Goal: Transaction & Acquisition: Book appointment/travel/reservation

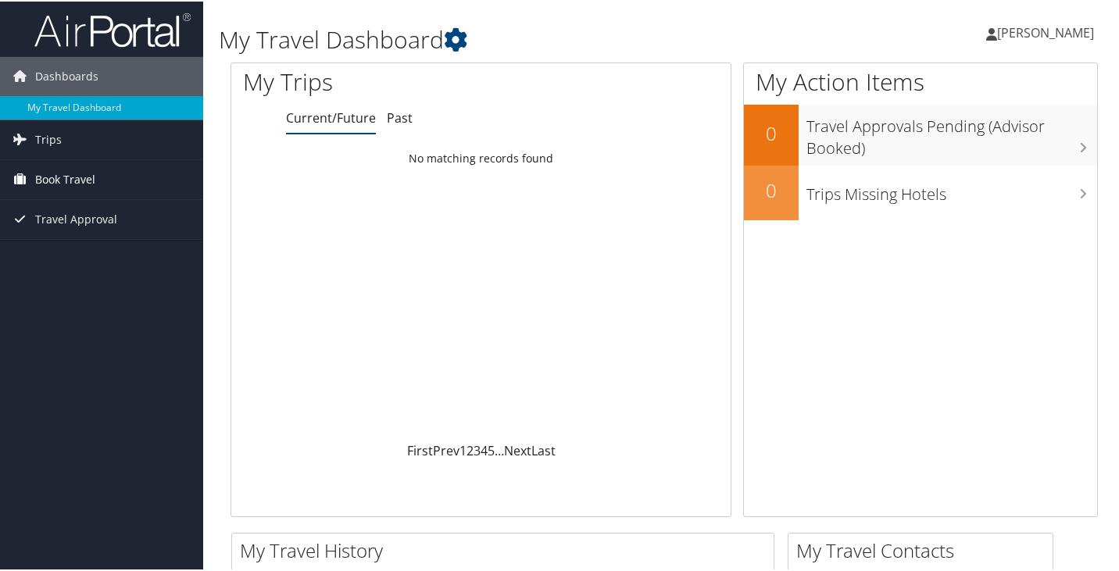
click at [69, 180] on span "Book Travel" at bounding box center [65, 178] width 60 height 39
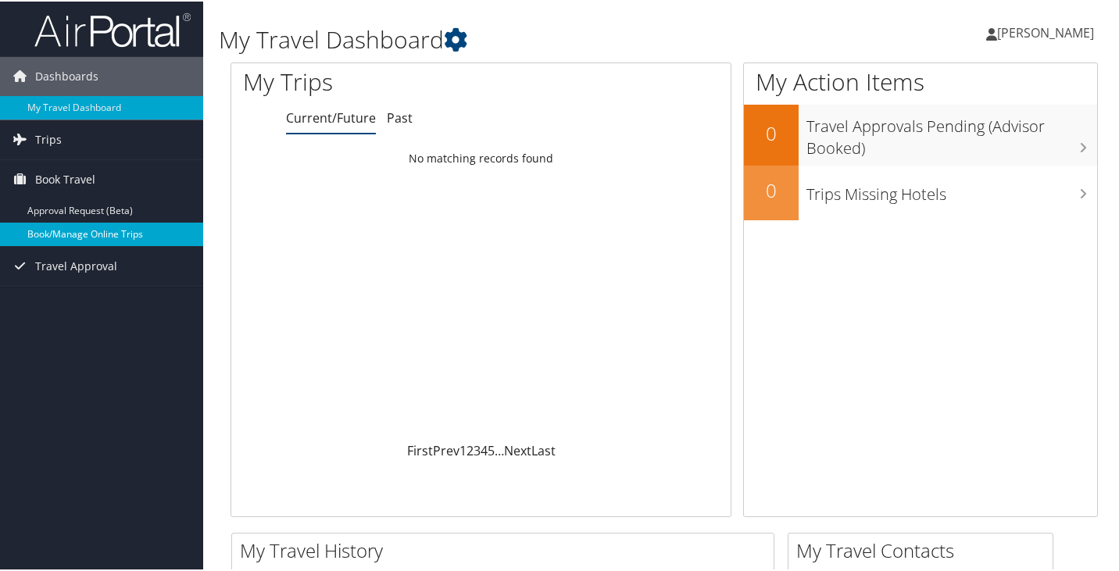
click at [63, 233] on link "Book/Manage Online Trips" at bounding box center [101, 232] width 203 height 23
